Goal: Use online tool/utility: Utilize a website feature to perform a specific function

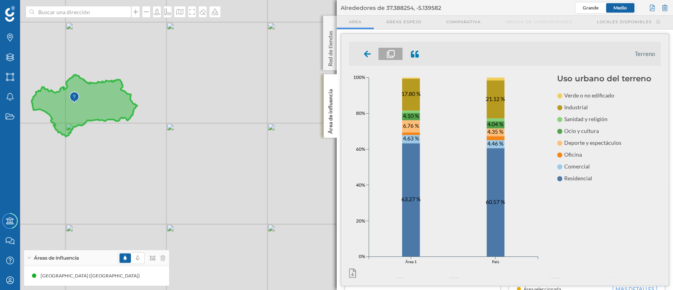
scroll to position [155, 0]
click at [362, 51] on div at bounding box center [367, 54] width 23 height 12
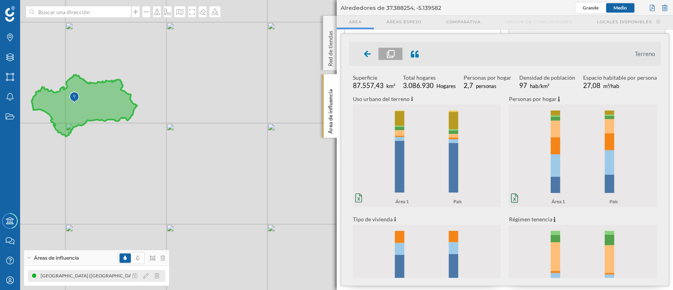
click at [159, 274] on div at bounding box center [148, 275] width 35 height 9
click at [156, 274] on icon at bounding box center [157, 276] width 5 height 6
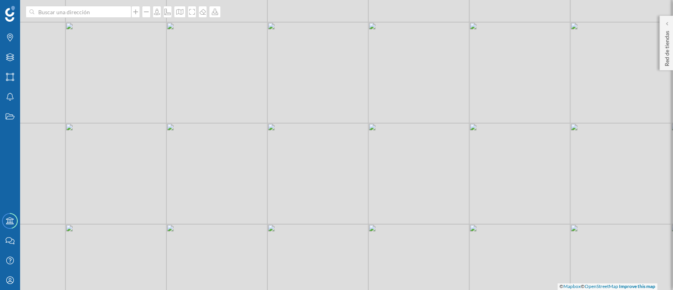
drag, startPoint x: 162, startPoint y: 54, endPoint x: 158, endPoint y: 86, distance: 32.6
click at [158, 86] on div "© Mapbox © OpenStreetMap Improve this map" at bounding box center [336, 145] width 673 height 290
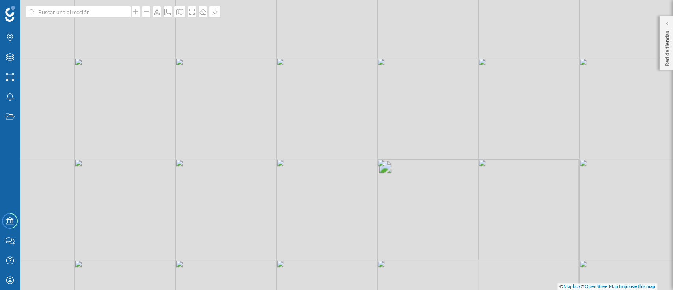
click at [151, 98] on div "© Mapbox © OpenStreetMap Improve this map" at bounding box center [336, 145] width 673 height 290
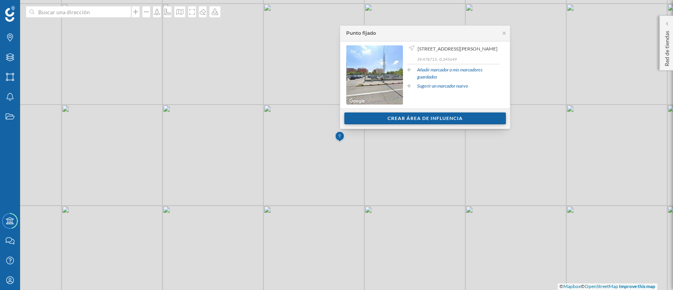
click at [373, 116] on div "Crear área de influencia" at bounding box center [425, 118] width 162 height 12
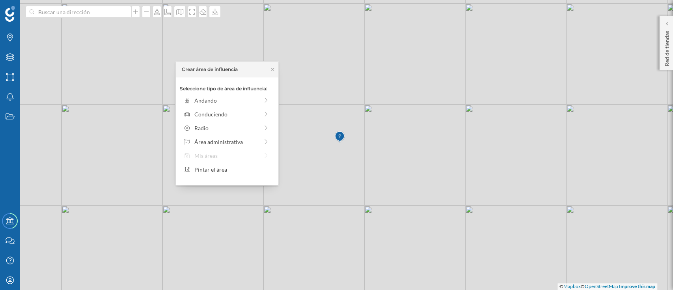
click at [247, 135] on div "Seleccione tipo de área de influencia: Andando Conduciendo Radio Área administr…" at bounding box center [227, 131] width 103 height 108
click at [250, 139] on div "Área administrativa" at bounding box center [226, 142] width 64 height 8
click at [245, 99] on div "[GEOGRAPHIC_DATA]" at bounding box center [233, 100] width 78 height 8
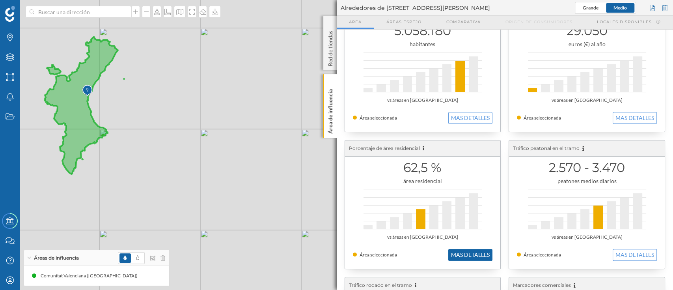
scroll to position [35, 0]
click at [470, 254] on button "MAS DETALLES" at bounding box center [471, 255] width 44 height 12
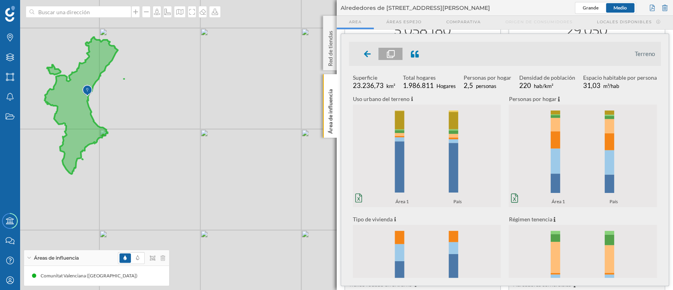
click at [434, 163] on icon "0% 20% 40% 60% 80% 100% Área 1 País 0% 20% 40% 60% 80% 100% Área 1 País" at bounding box center [427, 156] width 148 height 98
